Goal: Task Accomplishment & Management: Complete application form

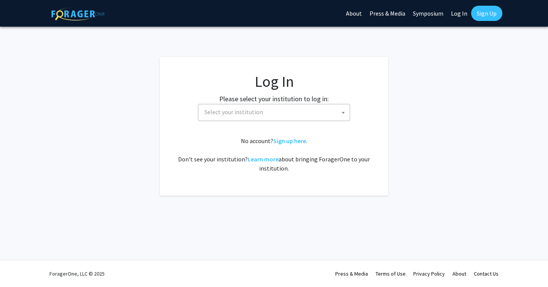
click at [318, 112] on span "Select your institution" at bounding box center [275, 112] width 148 height 16
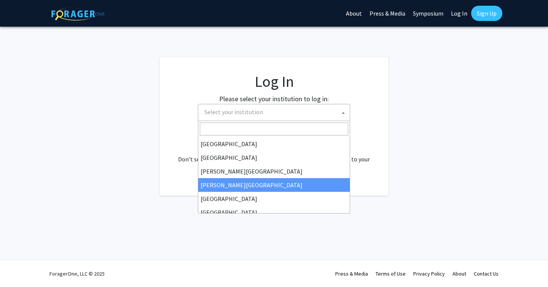
select select "27"
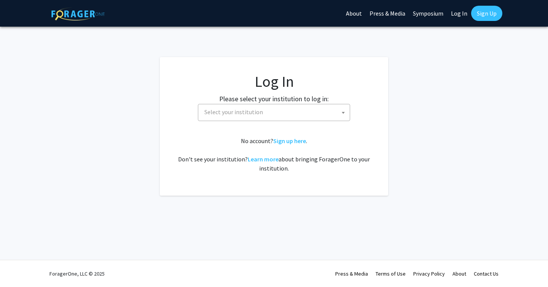
select select
click at [291, 140] on link "Sign up here" at bounding box center [289, 141] width 33 height 8
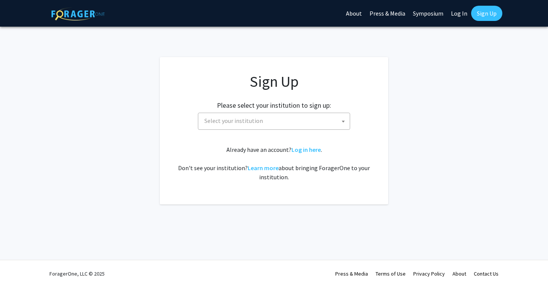
click at [295, 118] on span "Select your institution" at bounding box center [275, 121] width 148 height 16
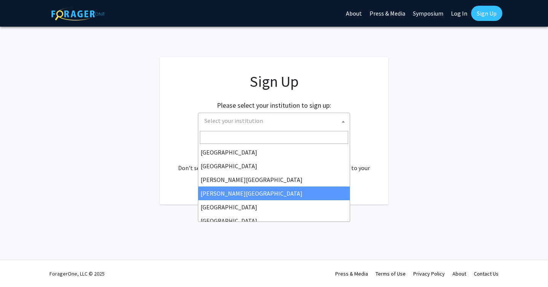
select select "27"
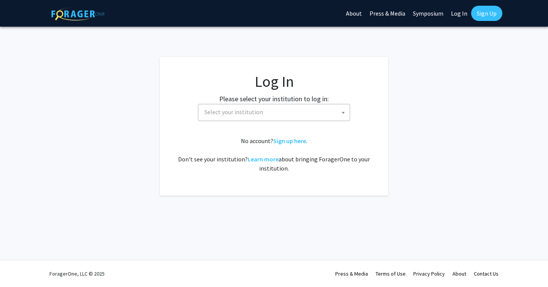
select select
click at [290, 139] on link "Sign up here" at bounding box center [289, 141] width 33 height 8
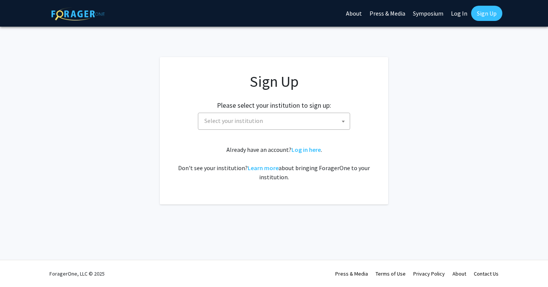
click at [324, 120] on span "Select your institution" at bounding box center [275, 121] width 148 height 16
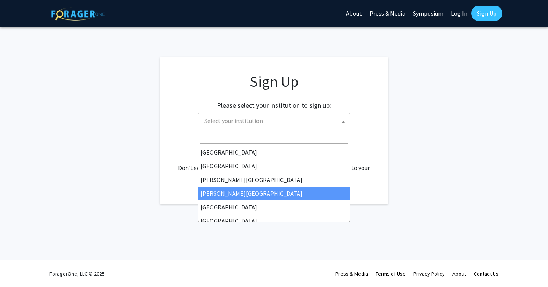
select select "27"
